Goal: Use online tool/utility: Utilize a website feature to perform a specific function

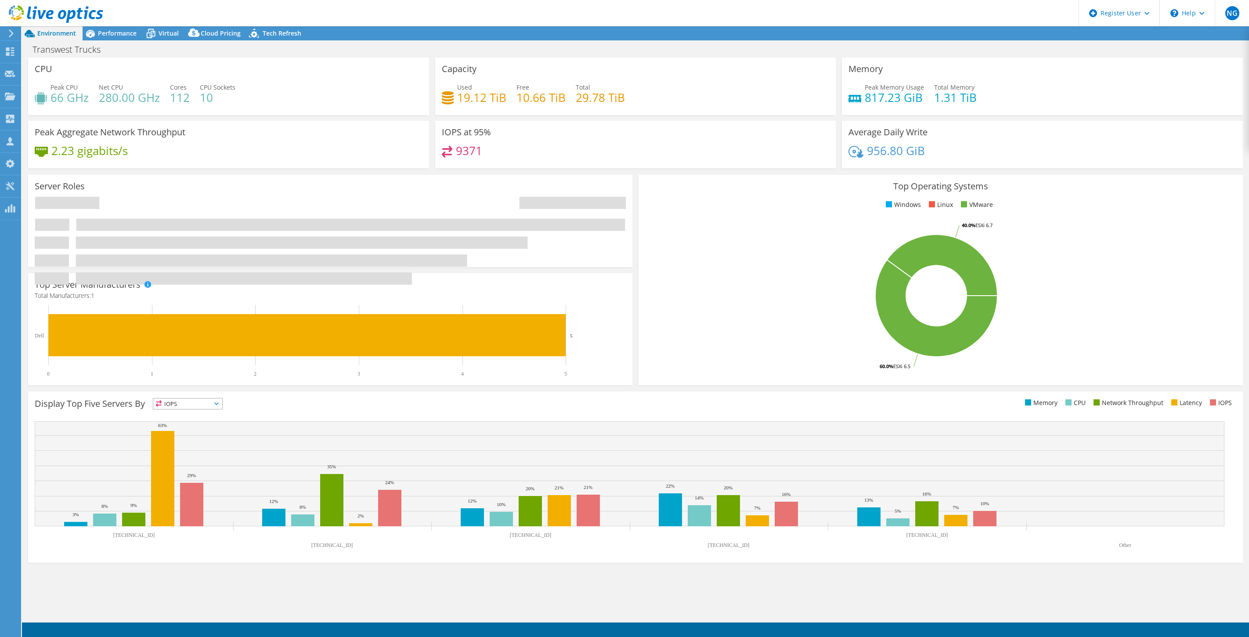
select select "USWest"
select select "USD"
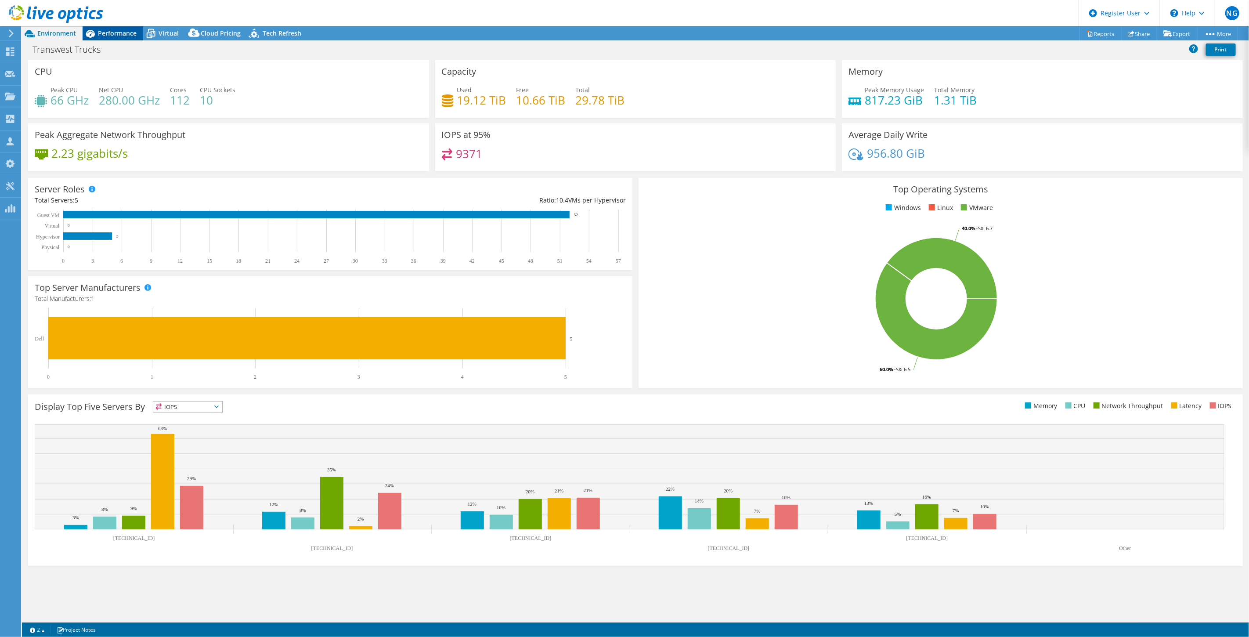
click at [129, 31] on span "Performance" at bounding box center [117, 33] width 39 height 8
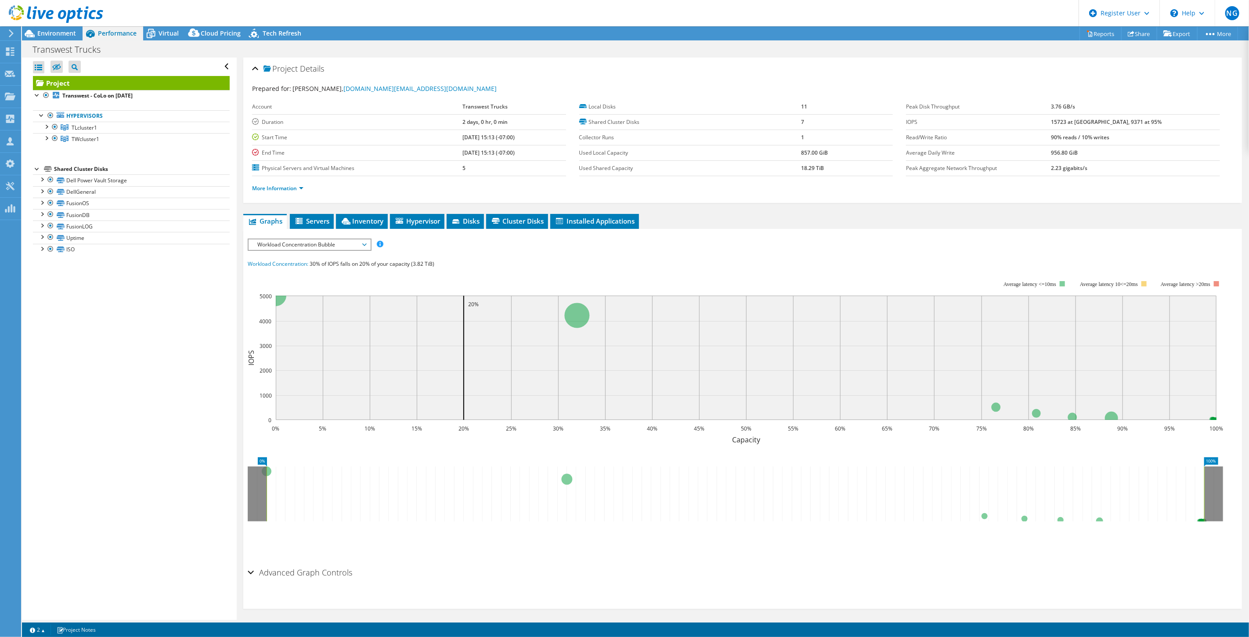
click at [357, 244] on span "Workload Concentration Bubble" at bounding box center [309, 244] width 113 height 11
click at [328, 316] on li "Memory" at bounding box center [310, 318] width 122 height 11
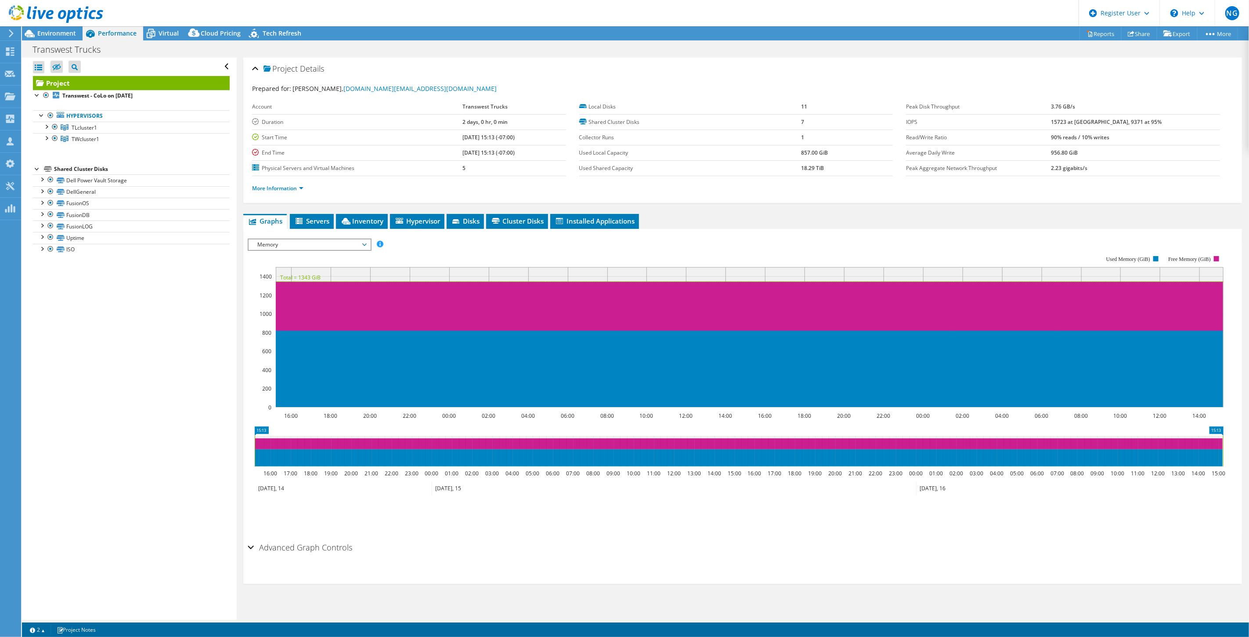
click at [337, 245] on span "Memory" at bounding box center [309, 244] width 113 height 11
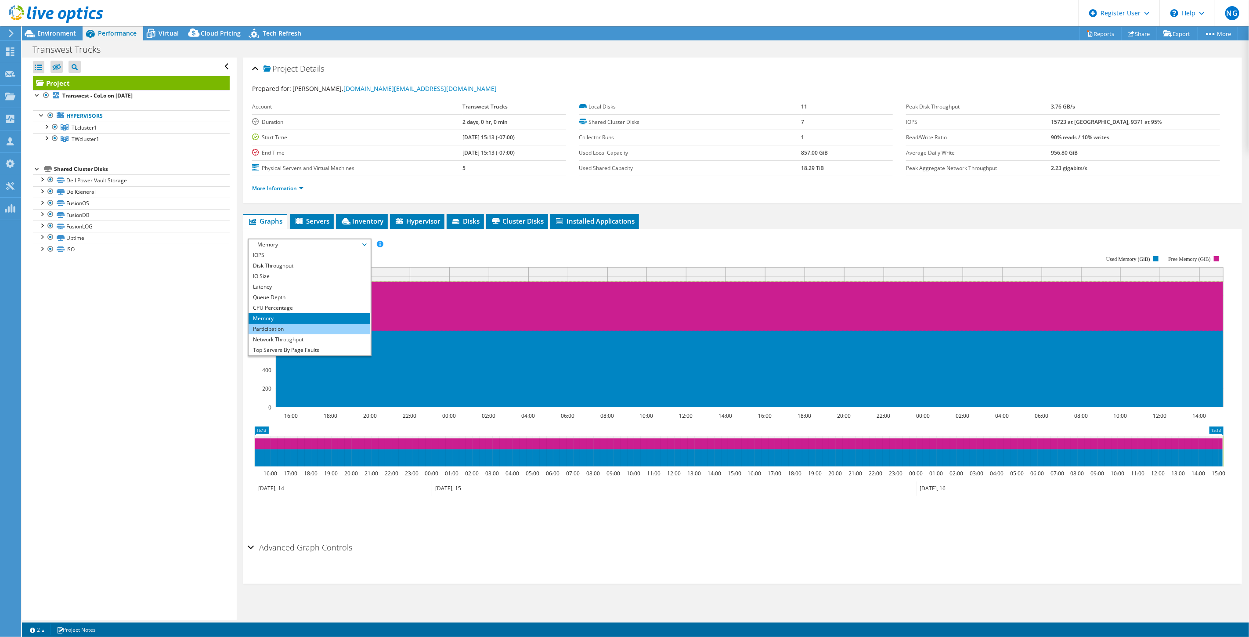
click at [296, 327] on li "Participation" at bounding box center [310, 329] width 122 height 11
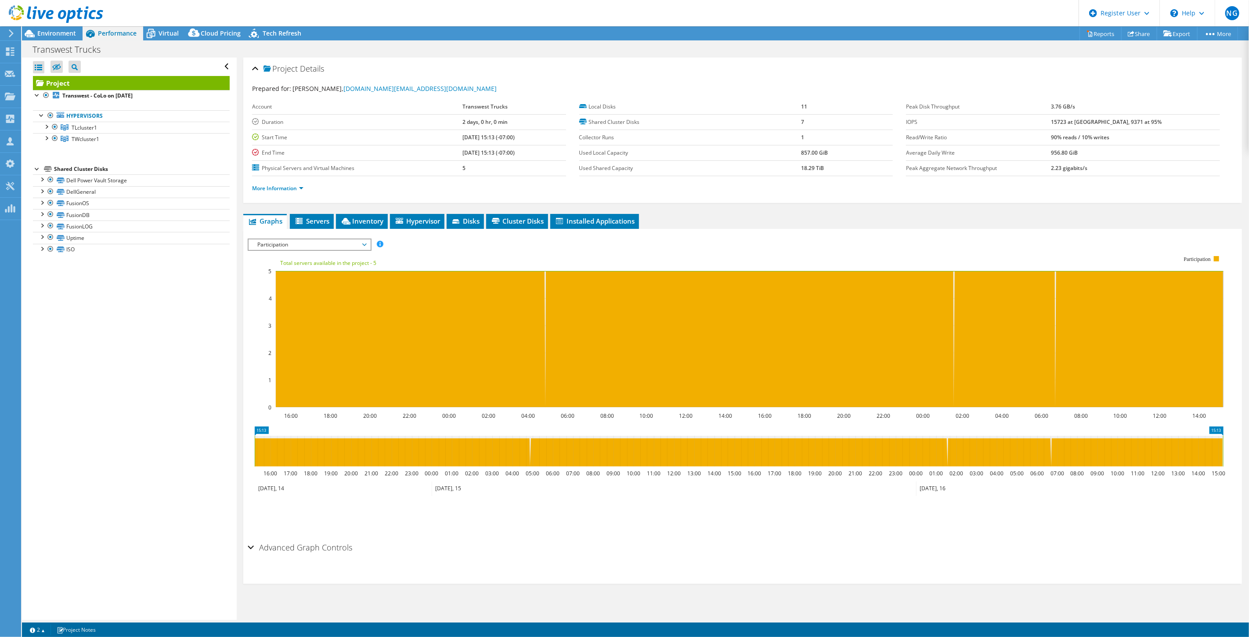
click at [335, 244] on span "Participation" at bounding box center [309, 244] width 113 height 11
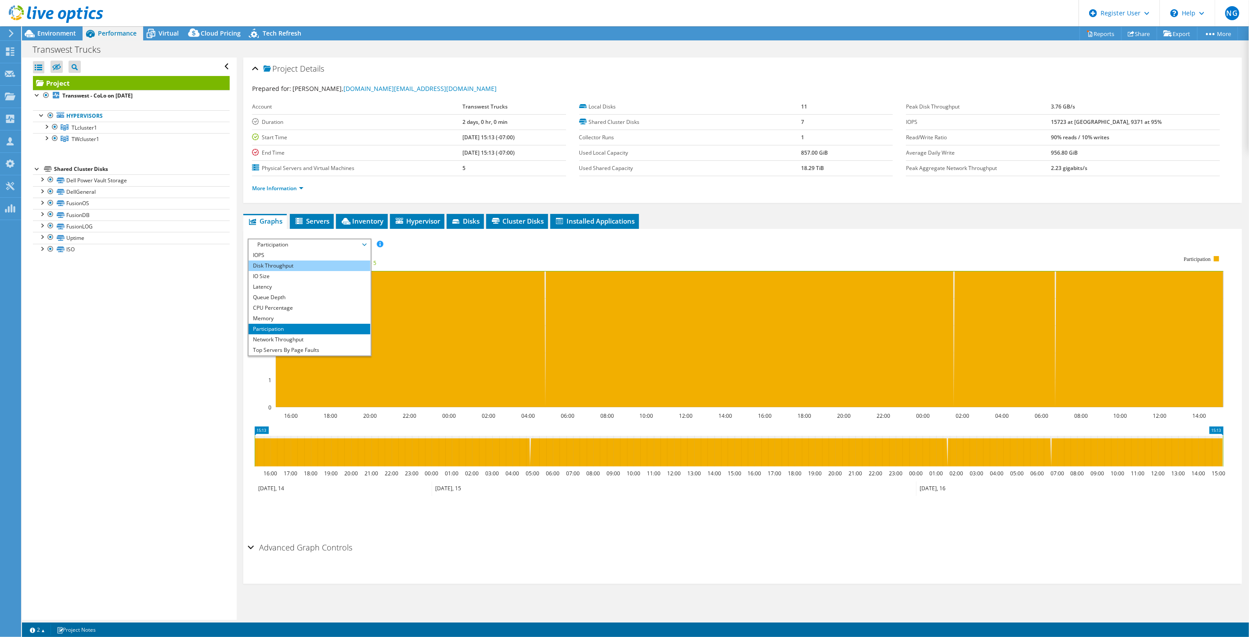
click at [317, 263] on li "Disk Throughput" at bounding box center [310, 265] width 122 height 11
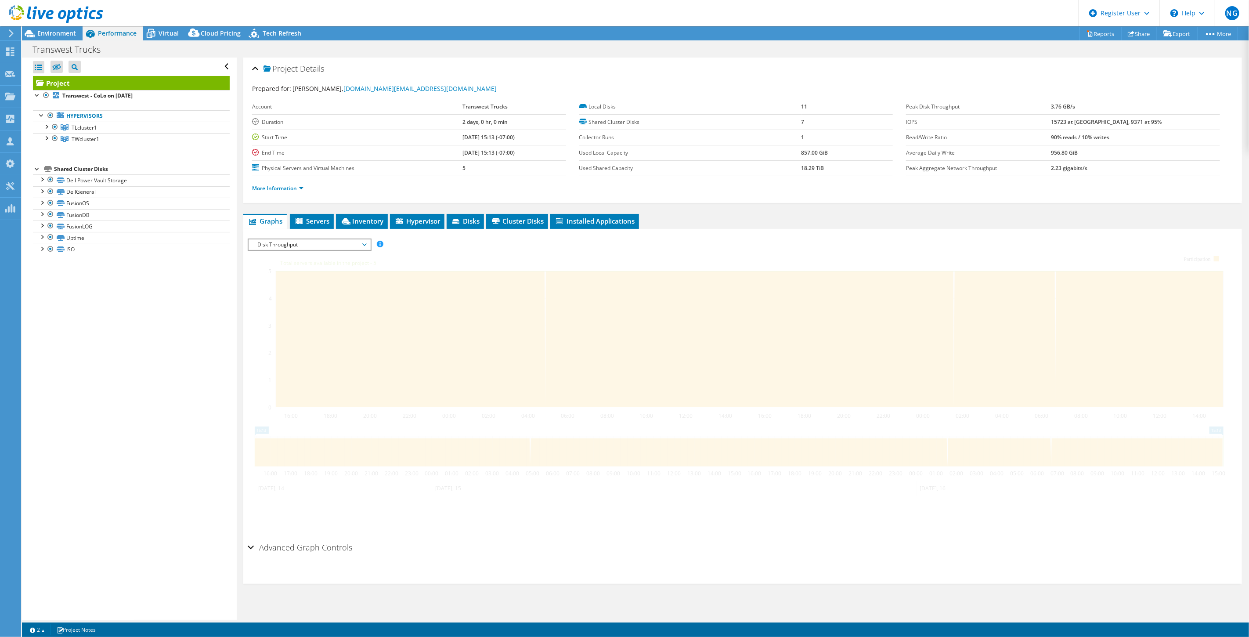
click at [327, 240] on span "Disk Throughput" at bounding box center [309, 244] width 113 height 11
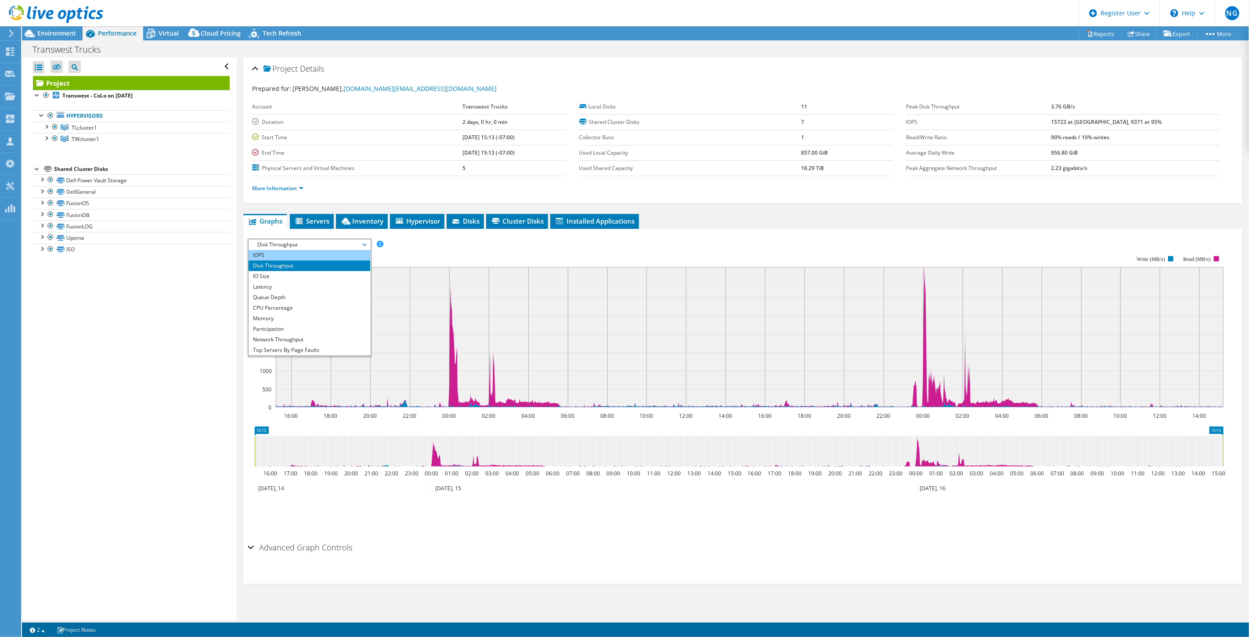
click at [318, 256] on li "IOPS" at bounding box center [310, 255] width 122 height 11
